Goal: Information Seeking & Learning: Learn about a topic

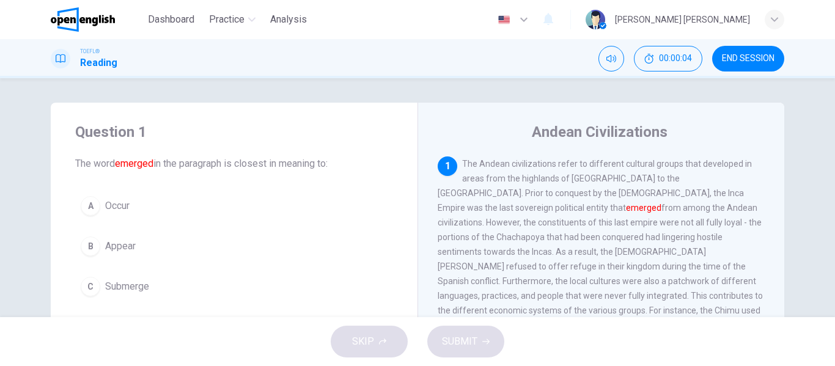
scroll to position [38, 0]
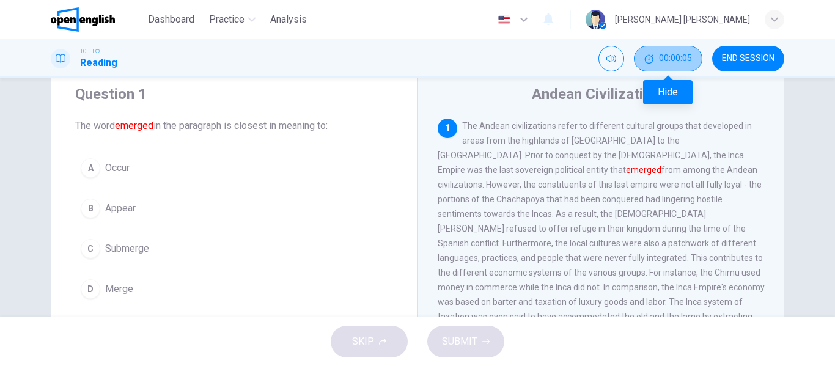
click at [677, 60] on span "00:00:05" at bounding box center [675, 59] width 33 height 10
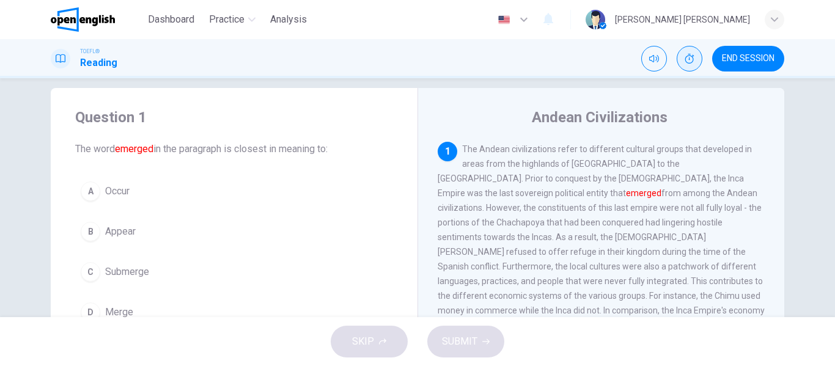
scroll to position [12, 0]
drag, startPoint x: 493, startPoint y: 163, endPoint x: 531, endPoint y: 120, distance: 58.0
click at [531, 120] on div "Andean Civilizations 1 The Andean civilizations refer to different cultural gro…" at bounding box center [601, 302] width 367 height 425
drag, startPoint x: 531, startPoint y: 120, endPoint x: 651, endPoint y: 127, distance: 119.4
click at [651, 127] on h4 "Andean Civilizations" at bounding box center [600, 120] width 136 height 20
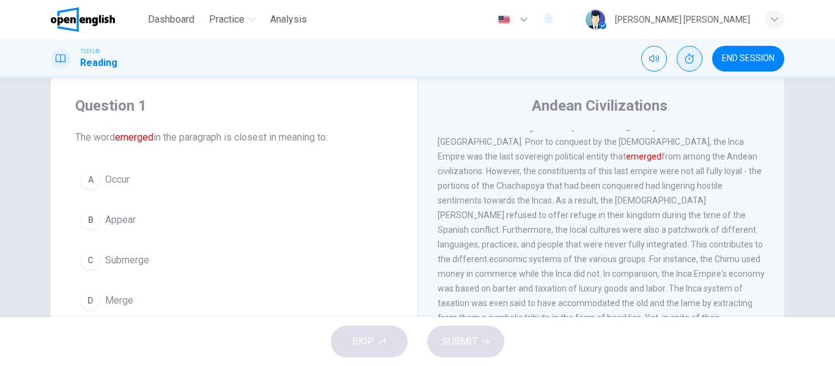
scroll to position [28, 0]
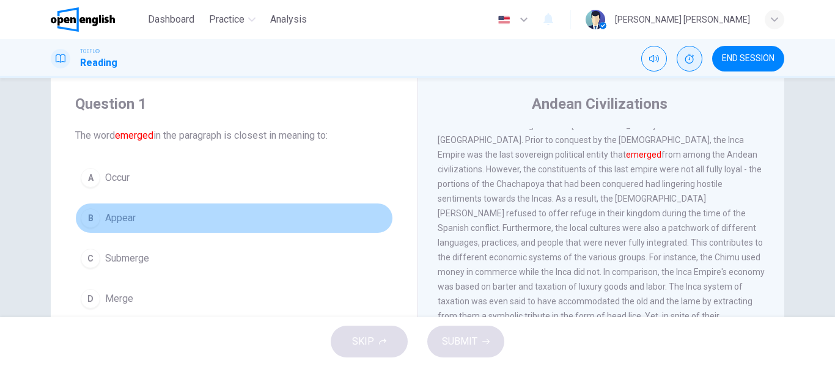
click at [90, 206] on button "B Appear" at bounding box center [234, 218] width 318 height 31
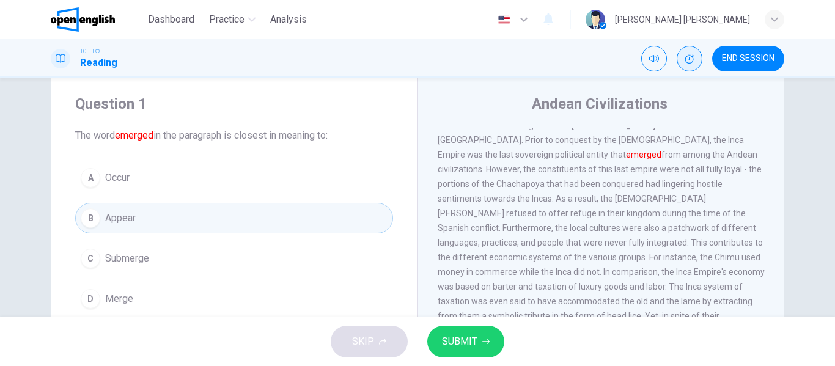
click at [180, 290] on button "D Merge" at bounding box center [234, 299] width 318 height 31
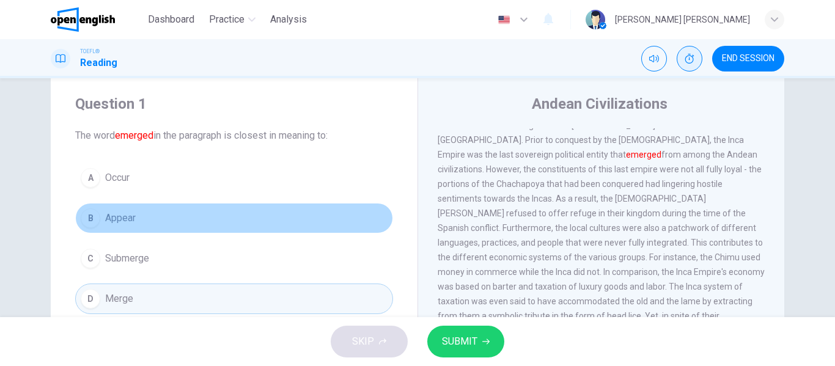
click at [159, 212] on button "B Appear" at bounding box center [234, 218] width 318 height 31
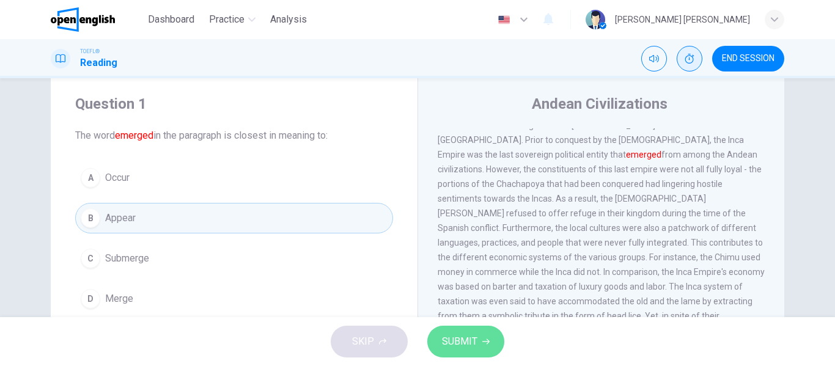
click at [451, 344] on span "SUBMIT" at bounding box center [459, 341] width 35 height 17
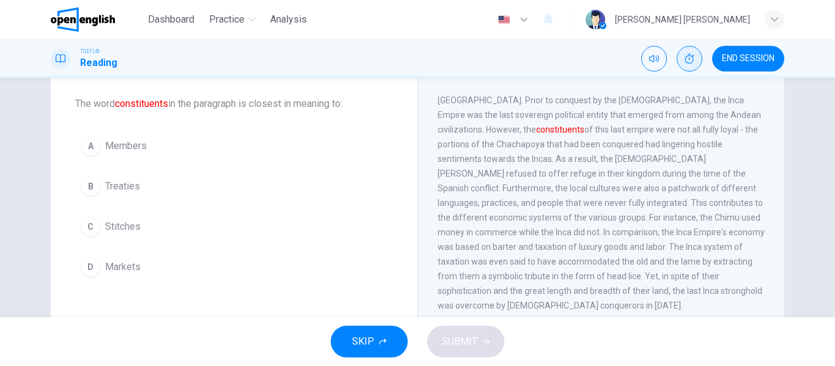
scroll to position [61, 0]
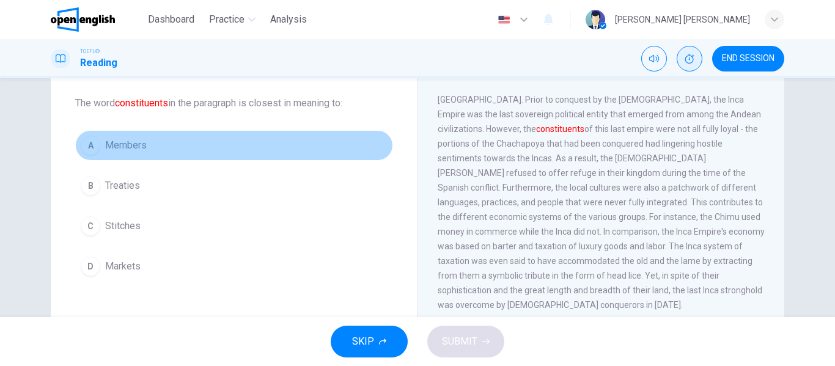
click at [147, 149] on button "A Members" at bounding box center [234, 145] width 318 height 31
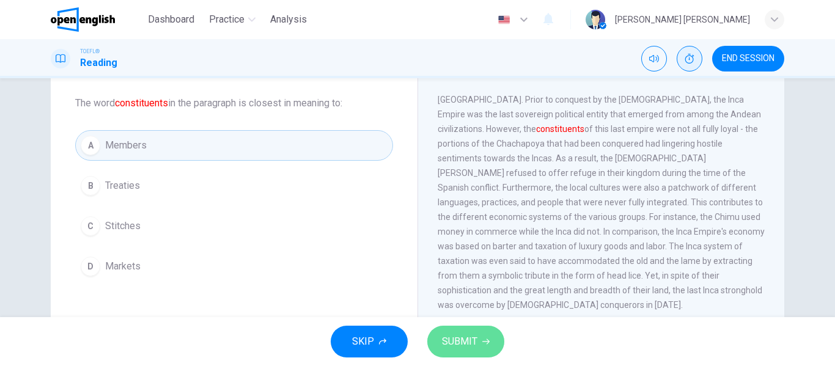
click at [452, 330] on button "SUBMIT" at bounding box center [465, 342] width 77 height 32
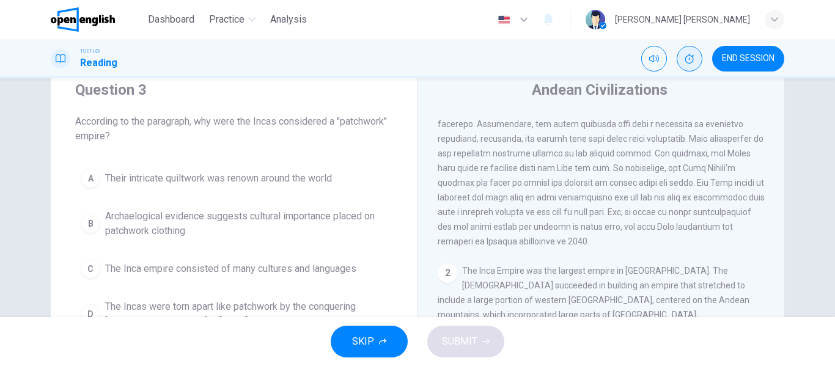
scroll to position [100, 0]
drag, startPoint x: 435, startPoint y: 143, endPoint x: 462, endPoint y: 143, distance: 26.3
click at [462, 143] on span at bounding box center [601, 132] width 327 height 230
drag, startPoint x: 476, startPoint y: 143, endPoint x: 504, endPoint y: 145, distance: 27.6
click at [504, 145] on span at bounding box center [601, 132] width 327 height 230
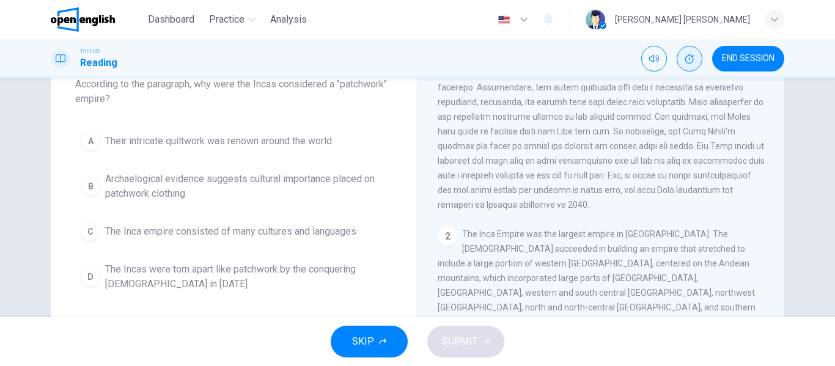
scroll to position [81, 0]
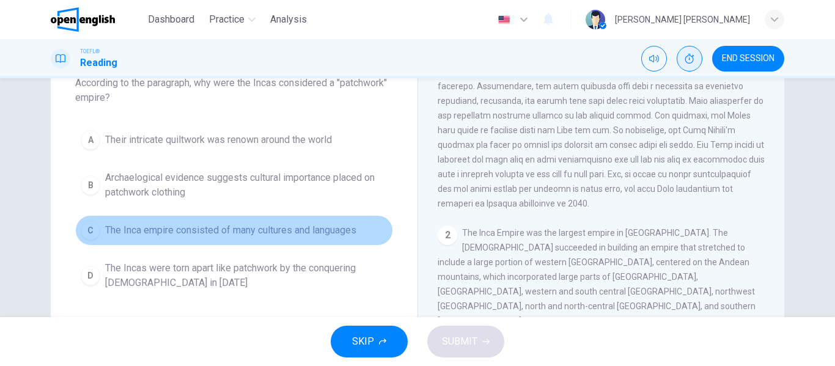
click at [251, 241] on button "C The Inca empire consisted of many cultures and languages" at bounding box center [234, 230] width 318 height 31
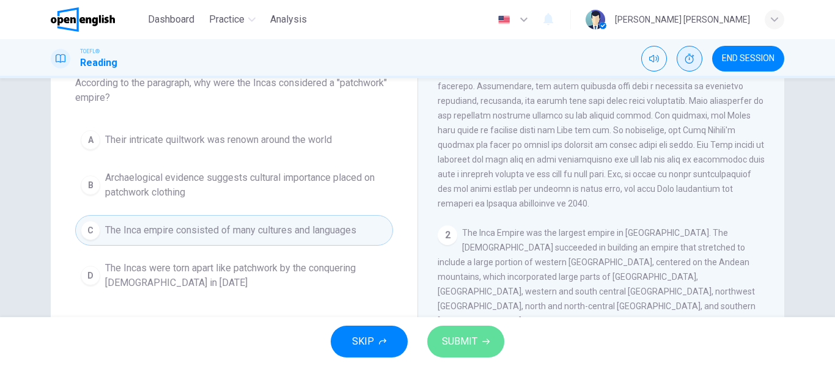
click at [471, 345] on span "SUBMIT" at bounding box center [459, 341] width 35 height 17
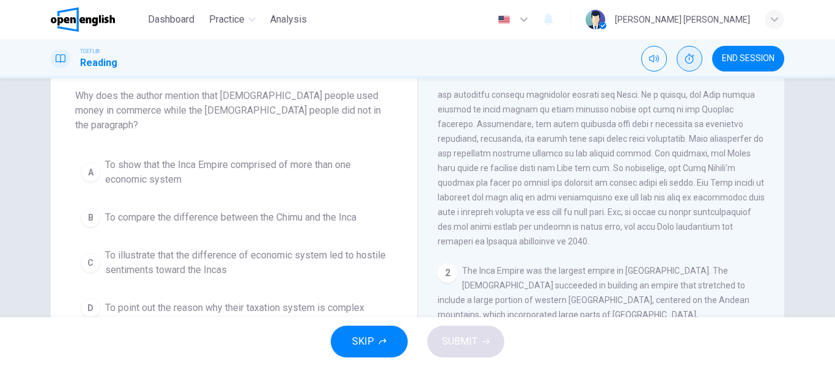
scroll to position [102, 0]
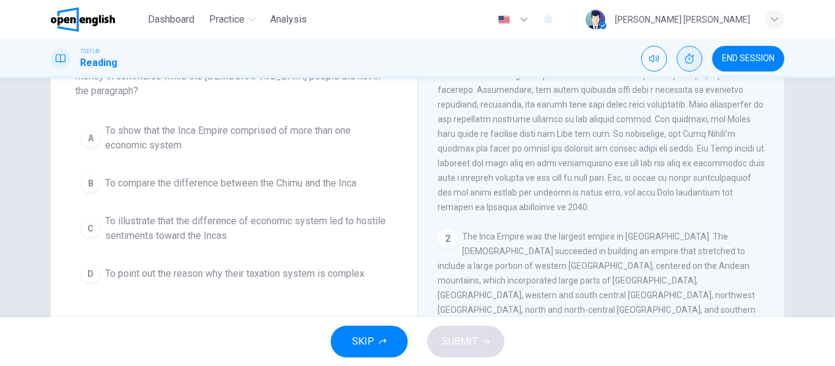
click at [139, 168] on button "B To compare the difference between the Chimu and the Inca" at bounding box center [234, 183] width 318 height 31
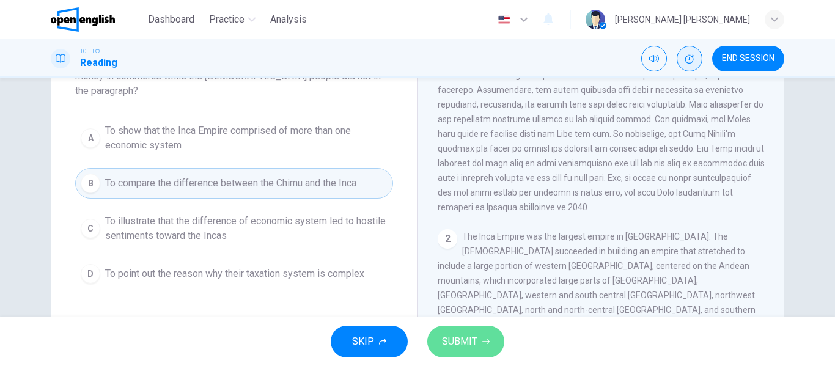
click at [474, 341] on span "SUBMIT" at bounding box center [459, 341] width 35 height 17
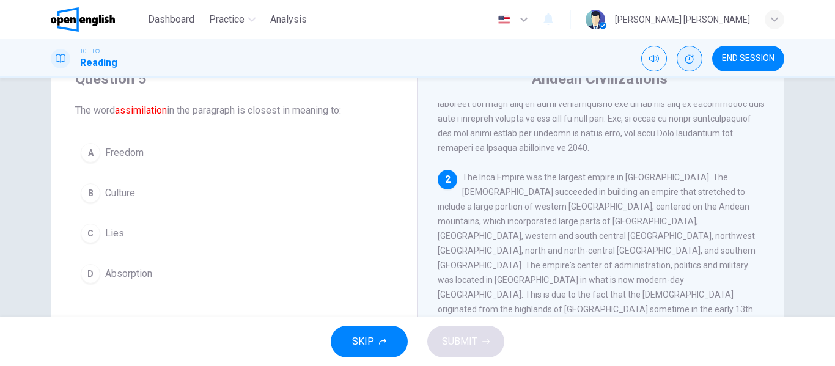
scroll to position [54, 0]
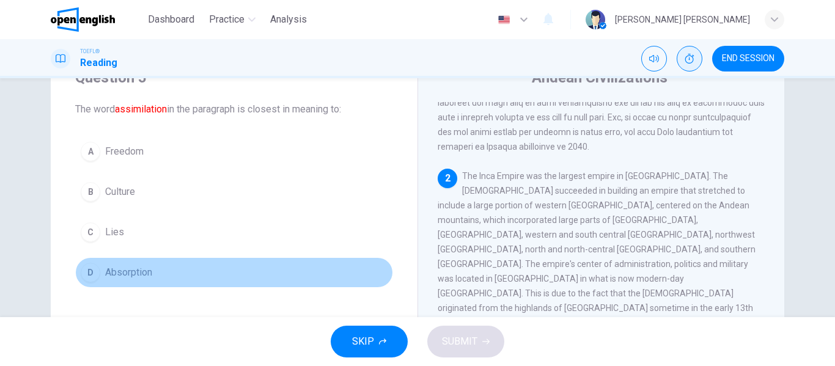
click at [114, 274] on span "Absorption" at bounding box center [128, 272] width 47 height 15
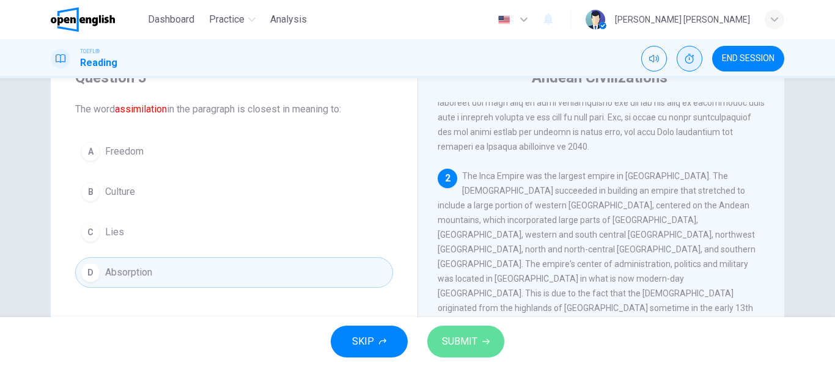
click at [475, 327] on button "SUBMIT" at bounding box center [465, 342] width 77 height 32
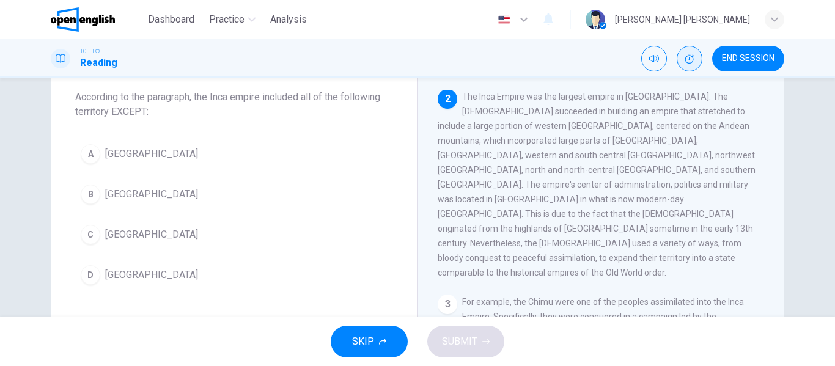
scroll to position [249, 0]
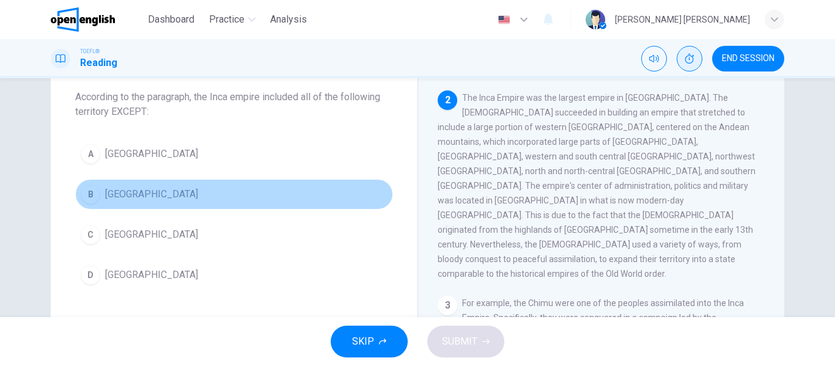
click at [82, 195] on div "B" at bounding box center [91, 195] width 20 height 20
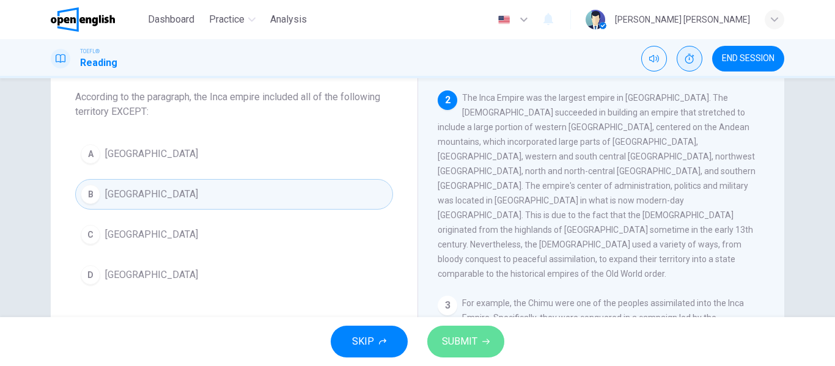
click at [454, 352] on button "SUBMIT" at bounding box center [465, 342] width 77 height 32
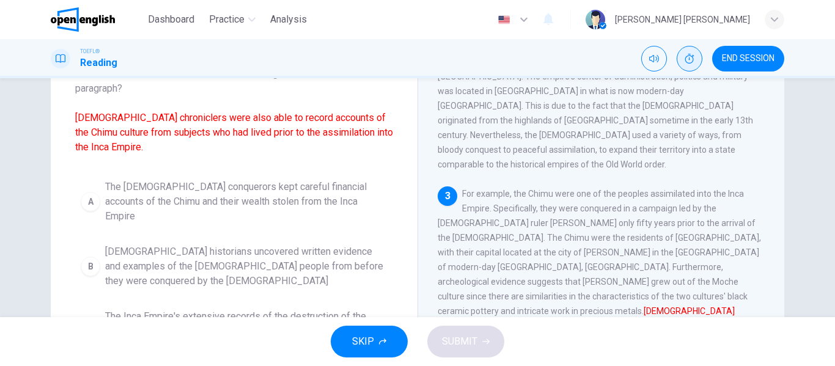
scroll to position [90, 0]
drag, startPoint x: 108, startPoint y: 116, endPoint x: 155, endPoint y: 114, distance: 46.5
click at [155, 114] on font "[DEMOGRAPHIC_DATA] chroniclers were also able to record accounts of the Chimu c…" at bounding box center [234, 131] width 318 height 41
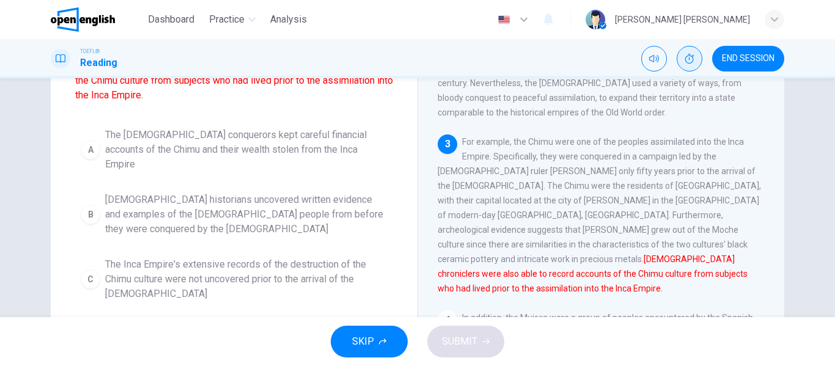
scroll to position [142, 0]
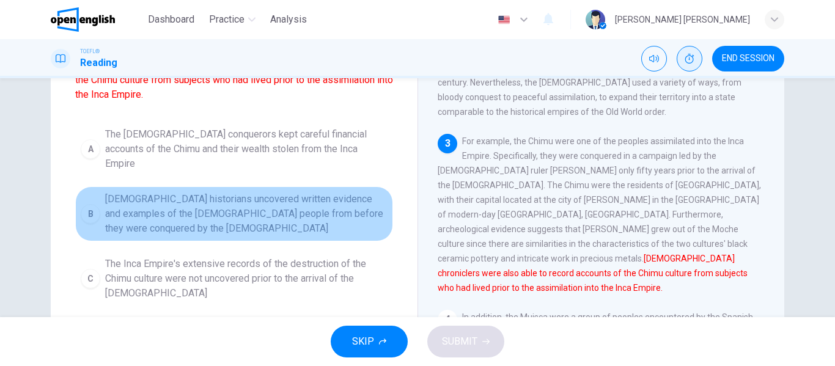
click at [351, 202] on span "[DEMOGRAPHIC_DATA] historians uncovered written evidence and examples of the [D…" at bounding box center [246, 214] width 283 height 44
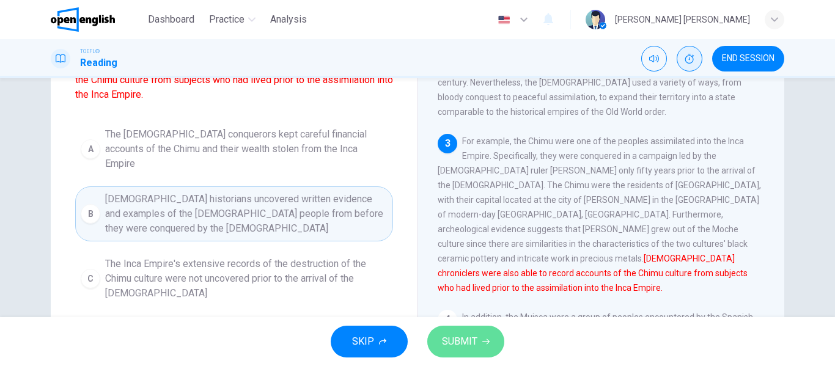
click at [475, 348] on span "SUBMIT" at bounding box center [459, 341] width 35 height 17
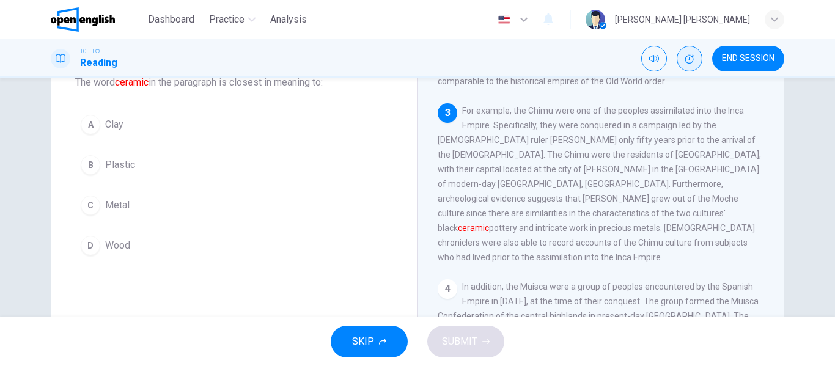
scroll to position [81, 0]
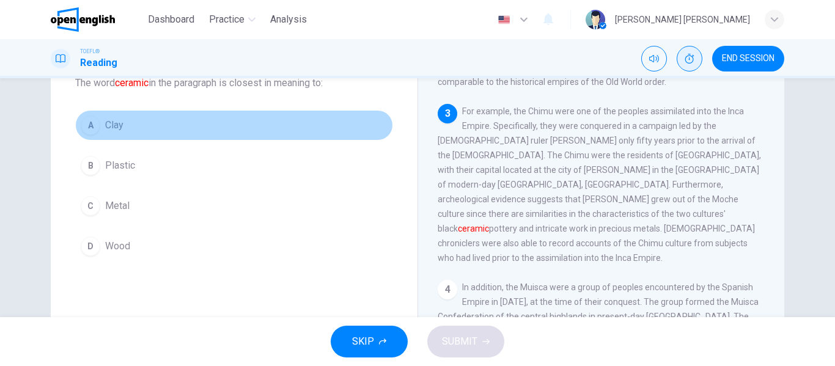
click at [105, 135] on button "A Clay" at bounding box center [234, 125] width 318 height 31
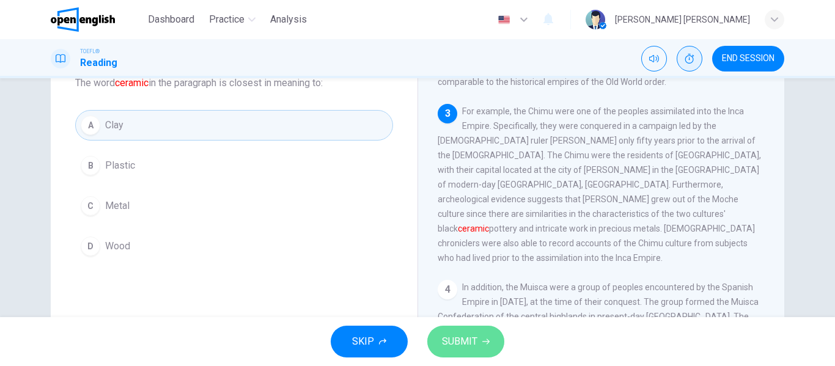
click at [438, 339] on button "SUBMIT" at bounding box center [465, 342] width 77 height 32
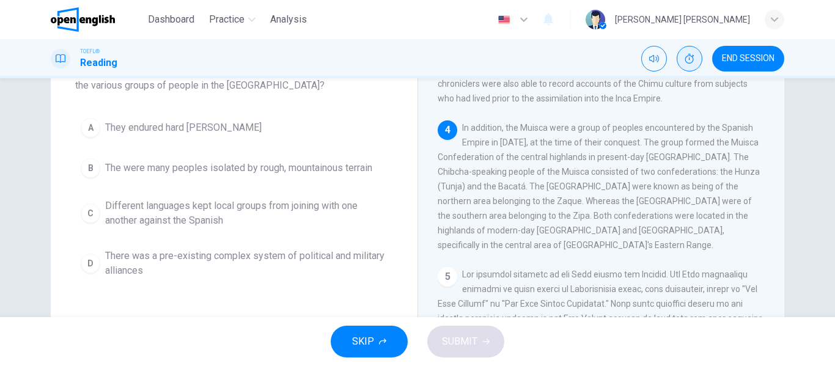
scroll to position [92, 0]
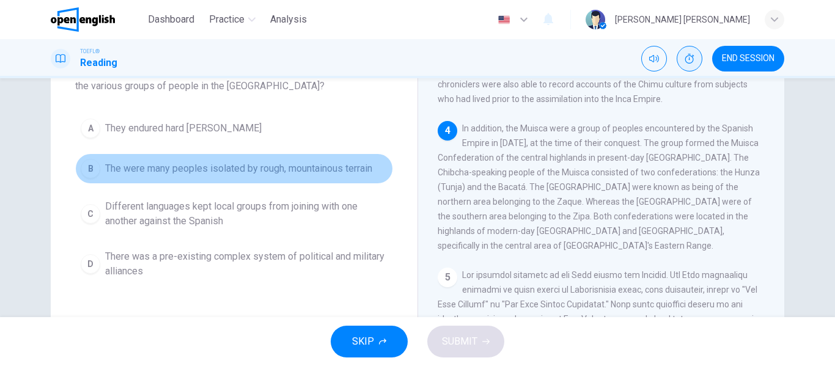
click at [190, 174] on span "The were many peoples isolated by rough, mountainous terrain" at bounding box center [238, 168] width 267 height 15
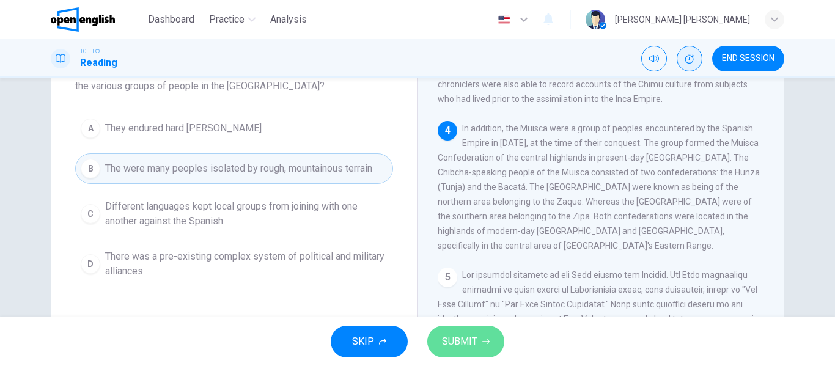
click at [454, 330] on button "SUBMIT" at bounding box center [465, 342] width 77 height 32
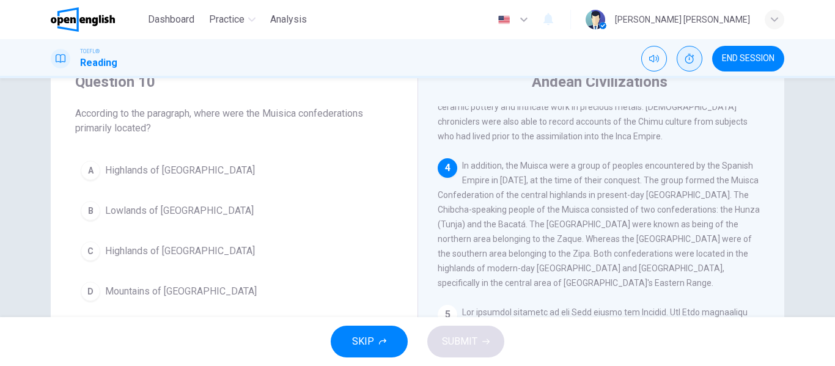
scroll to position [51, 0]
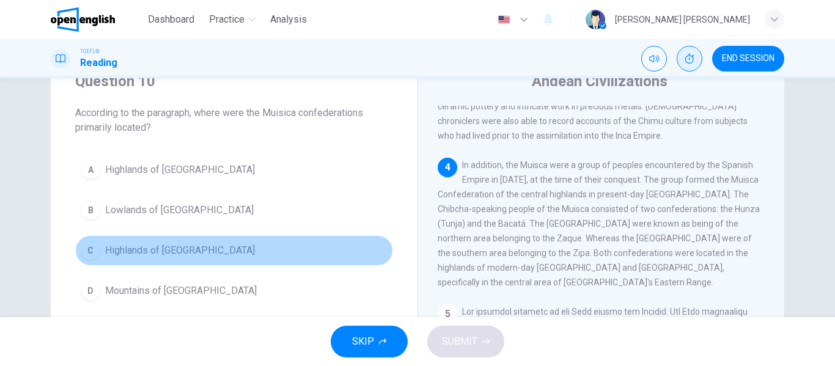
click at [200, 248] on span "Highlands of [GEOGRAPHIC_DATA]" at bounding box center [180, 250] width 150 height 15
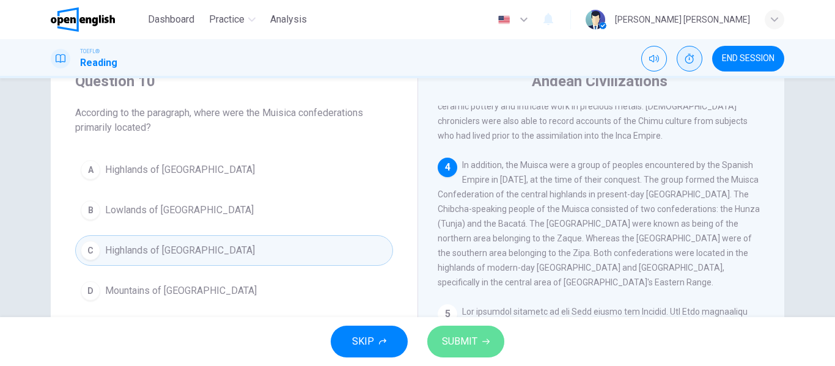
click at [463, 338] on span "SUBMIT" at bounding box center [459, 341] width 35 height 17
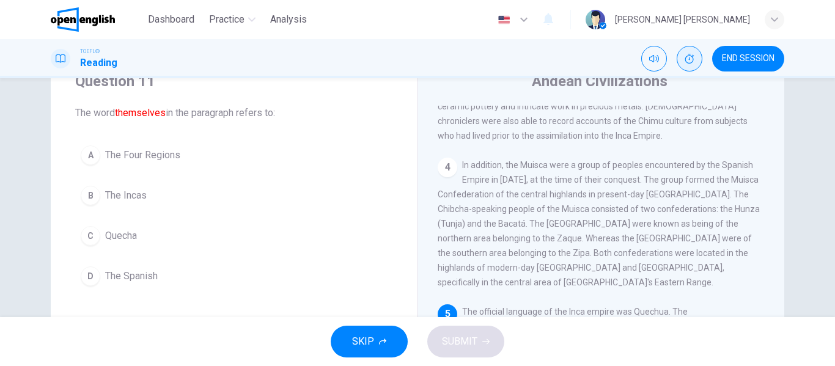
scroll to position [608, 0]
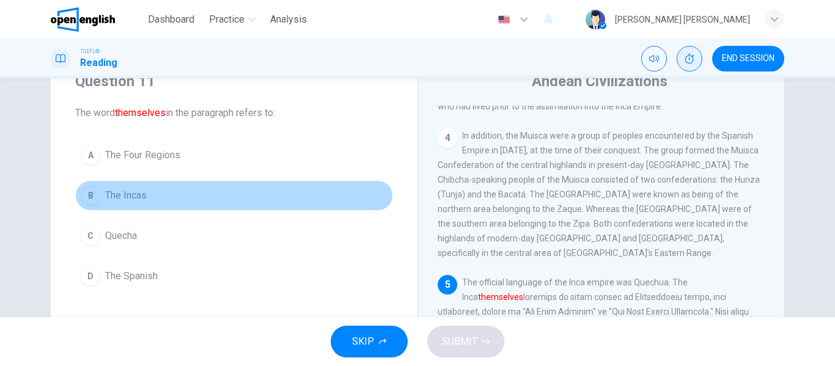
click at [129, 188] on button "B The Incas" at bounding box center [234, 195] width 318 height 31
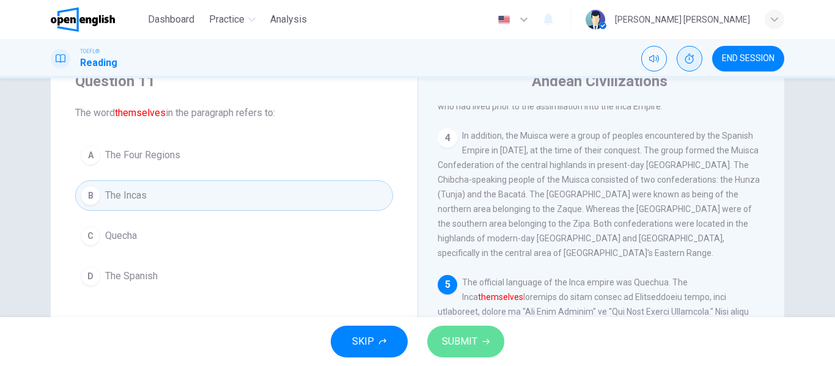
click at [492, 341] on button "SUBMIT" at bounding box center [465, 342] width 77 height 32
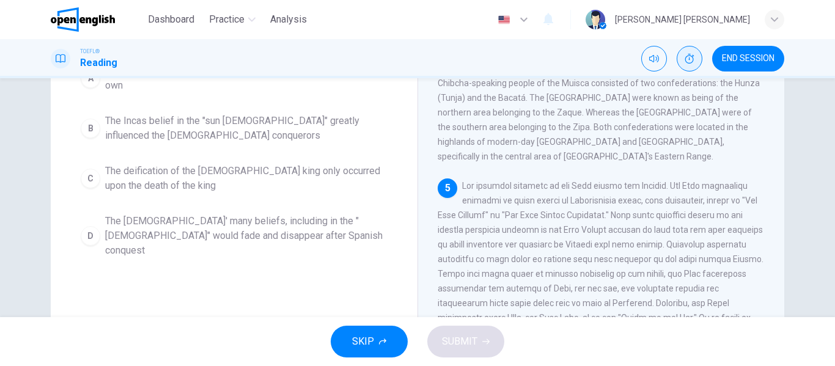
scroll to position [149, 0]
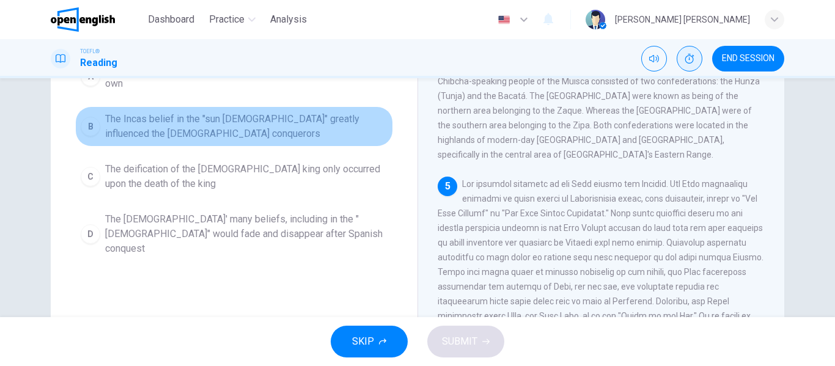
click at [193, 124] on span "The Incas belief in the "sun [DEMOGRAPHIC_DATA]" greatly influenced the [DEMOGR…" at bounding box center [246, 126] width 283 height 29
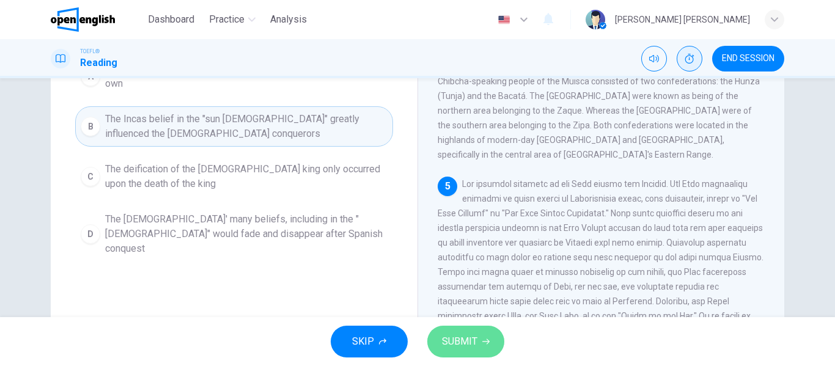
click at [482, 334] on button "SUBMIT" at bounding box center [465, 342] width 77 height 32
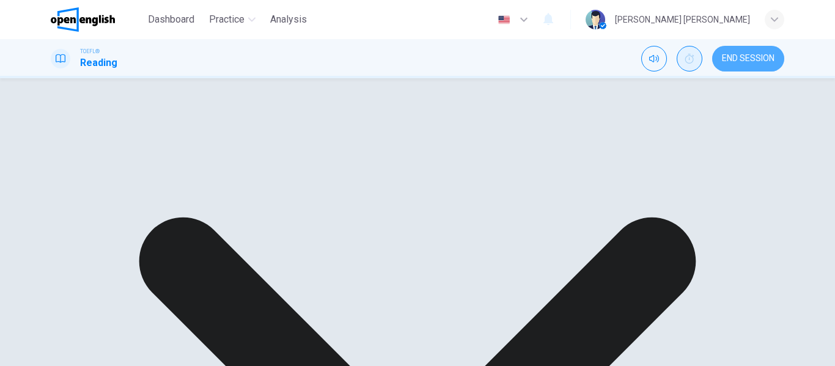
click at [748, 57] on span "END SESSION" at bounding box center [748, 59] width 53 height 10
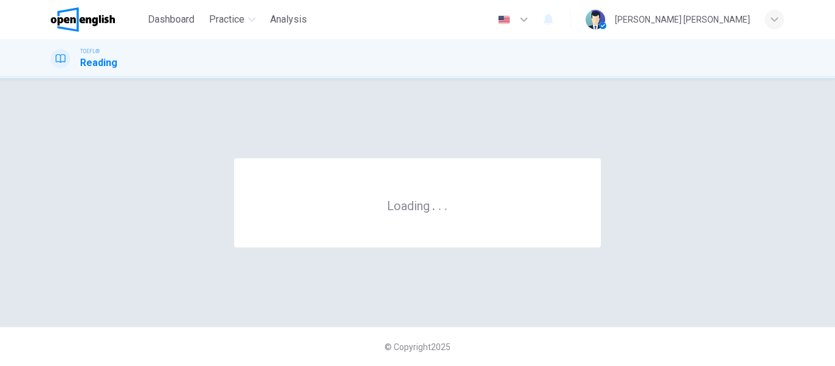
scroll to position [0, 0]
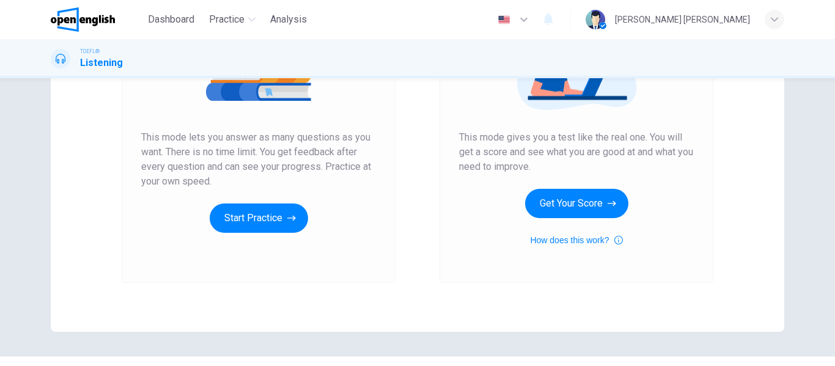
scroll to position [196, 0]
